Goal: Check status: Check status

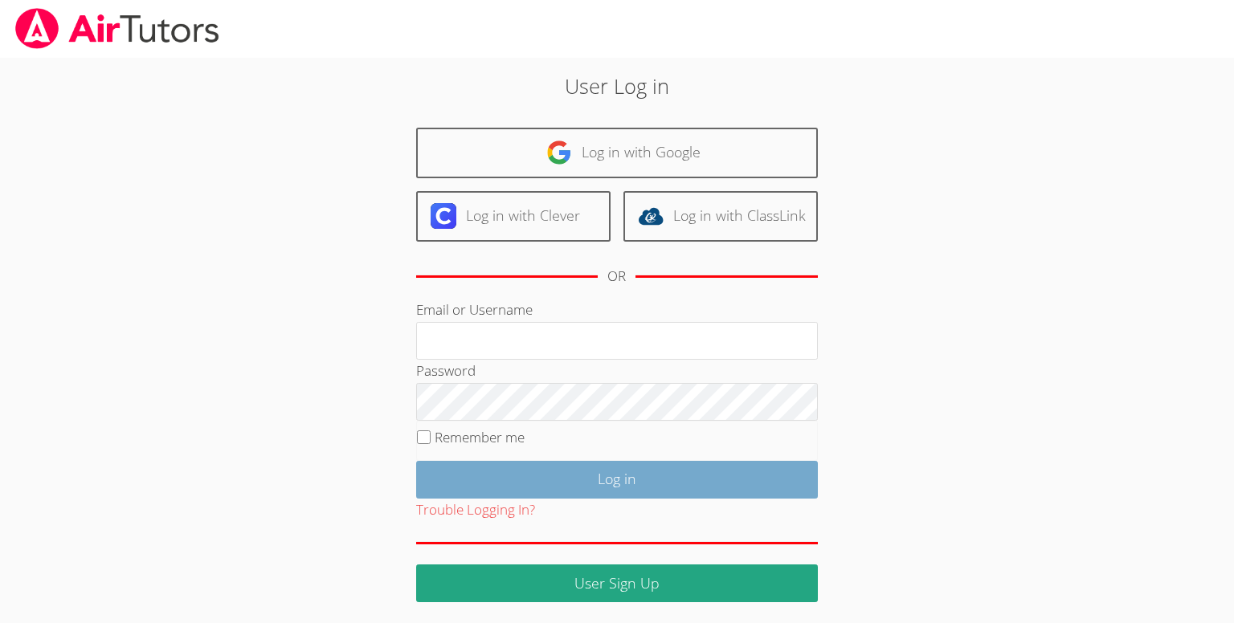
type input "[PERSON_NAME][EMAIL_ADDRESS][DOMAIN_NAME]"
click at [648, 466] on input "Log in" at bounding box center [617, 480] width 402 height 38
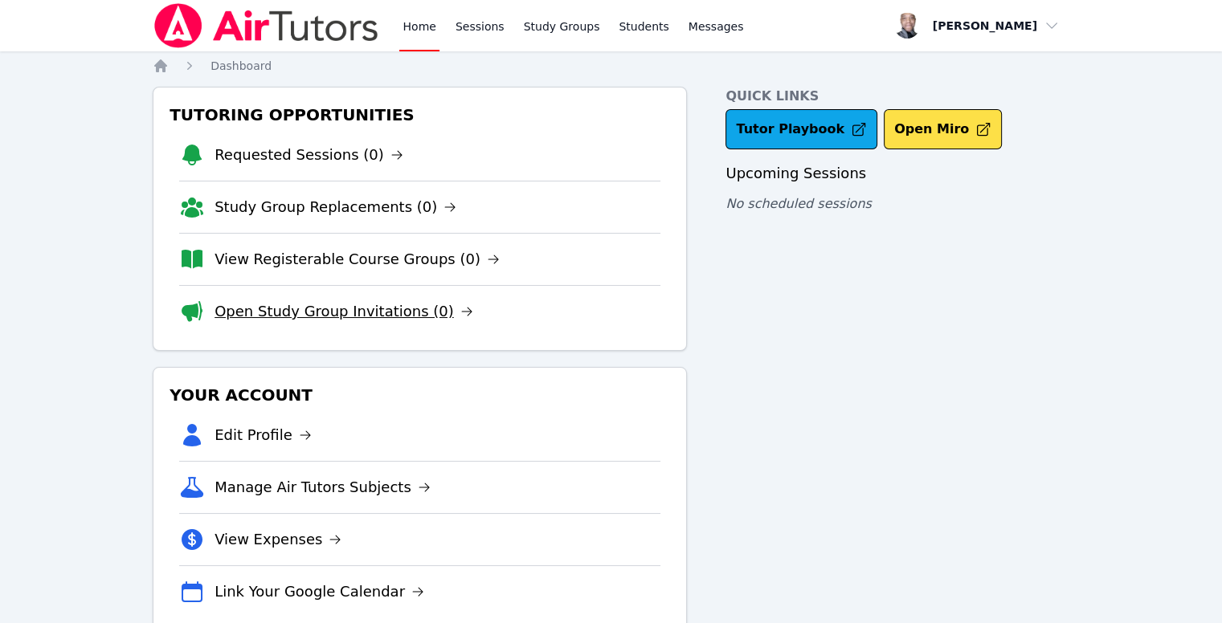
click at [321, 302] on link "Open Study Group Invitations (0)" at bounding box center [343, 311] width 259 height 22
